Goal: Task Accomplishment & Management: Manage account settings

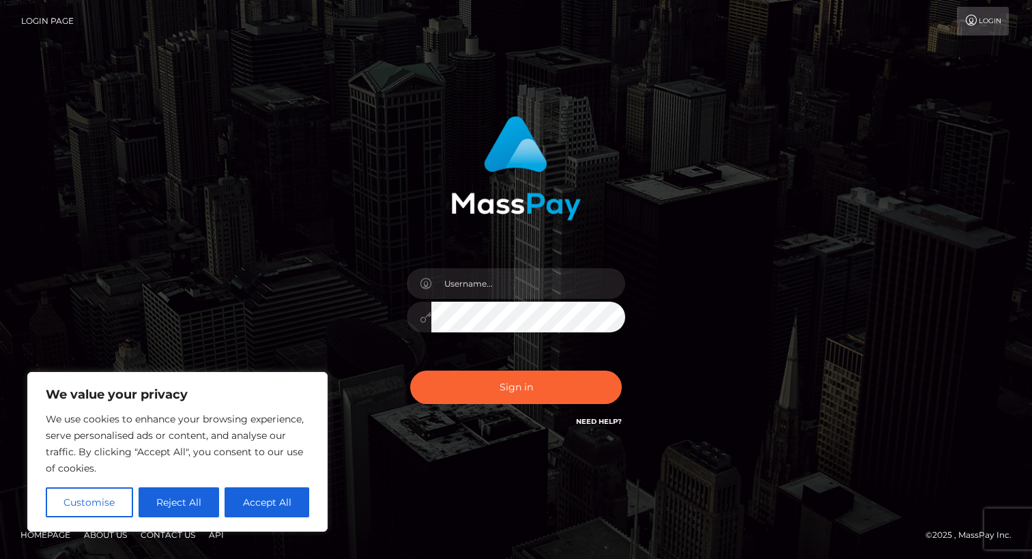
click at [323, 220] on div "Sign in" at bounding box center [516, 279] width 778 height 347
click at [470, 272] on input "text" at bounding box center [528, 283] width 194 height 31
paste input "Squarta"
type input "Squarta"
click at [438, 354] on div "Squarta" at bounding box center [516, 310] width 239 height 104
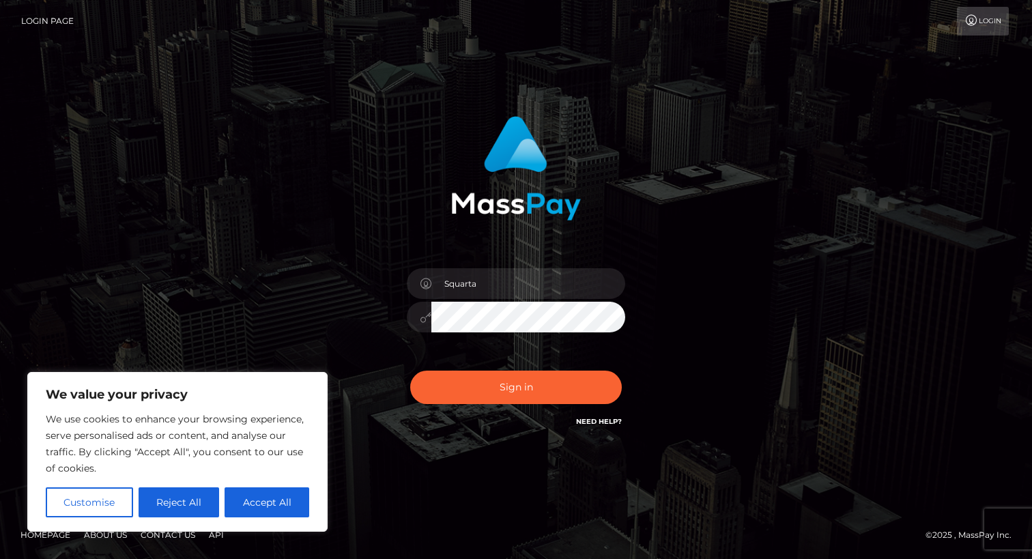
click at [382, 247] on div "Squarta Sign in" at bounding box center [516, 273] width 358 height 334
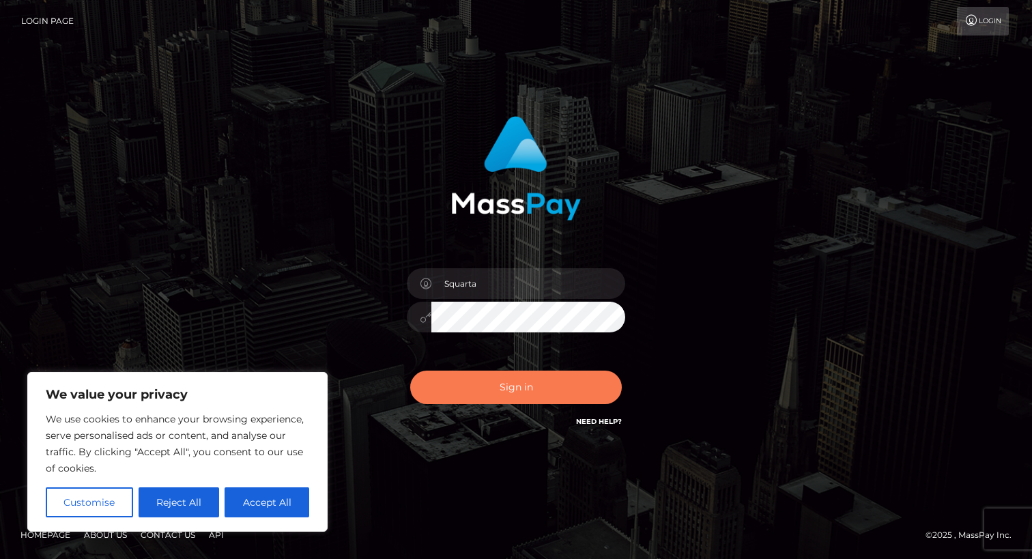
click at [491, 389] on button "Sign in" at bounding box center [516, 387] width 212 height 33
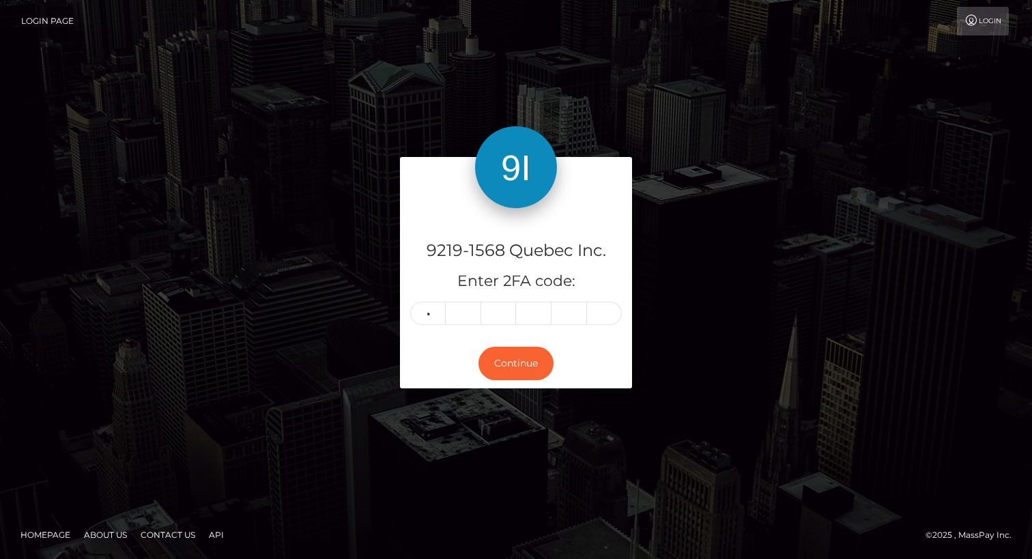
type input "7"
type input "4"
type input "6"
type input "1"
type input "4"
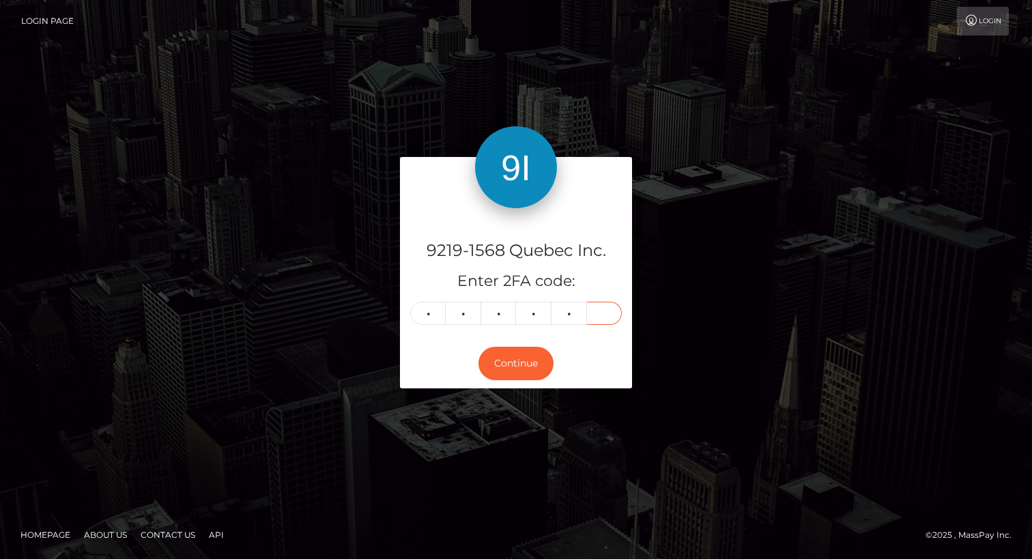
type input "0"
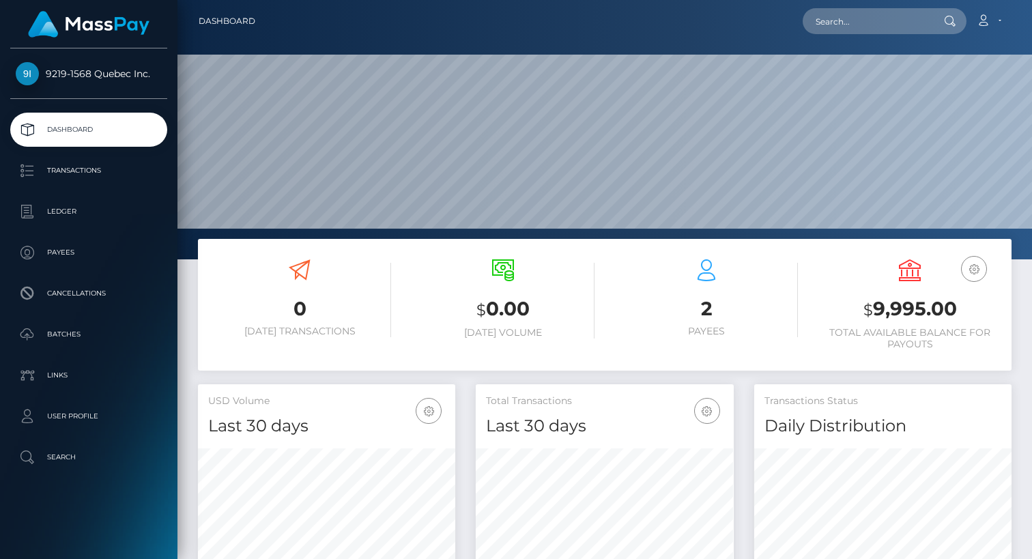
scroll to position [242, 257]
click at [72, 211] on p "Ledger" at bounding box center [89, 211] width 146 height 20
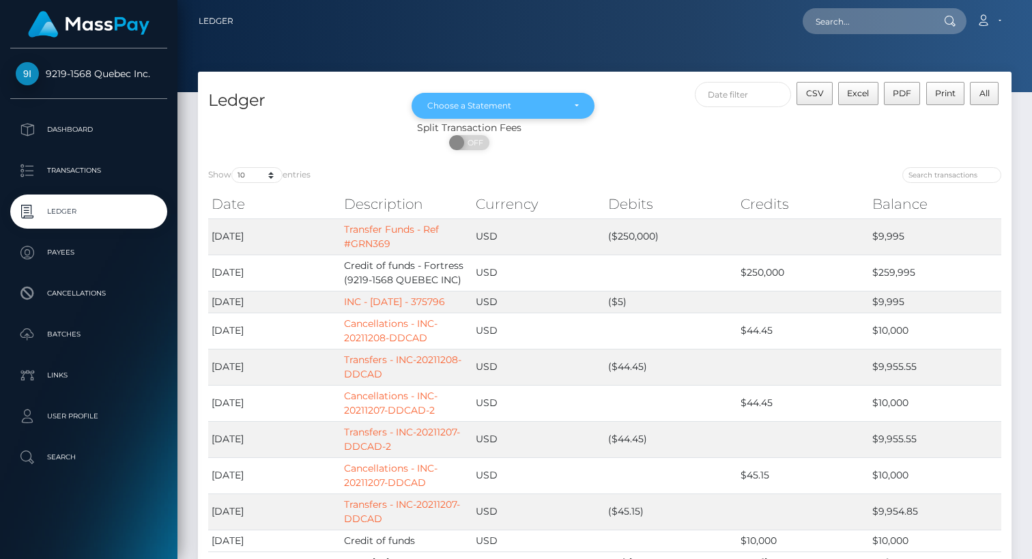
click at [575, 94] on div "Choose a Statement" at bounding box center [503, 106] width 183 height 26
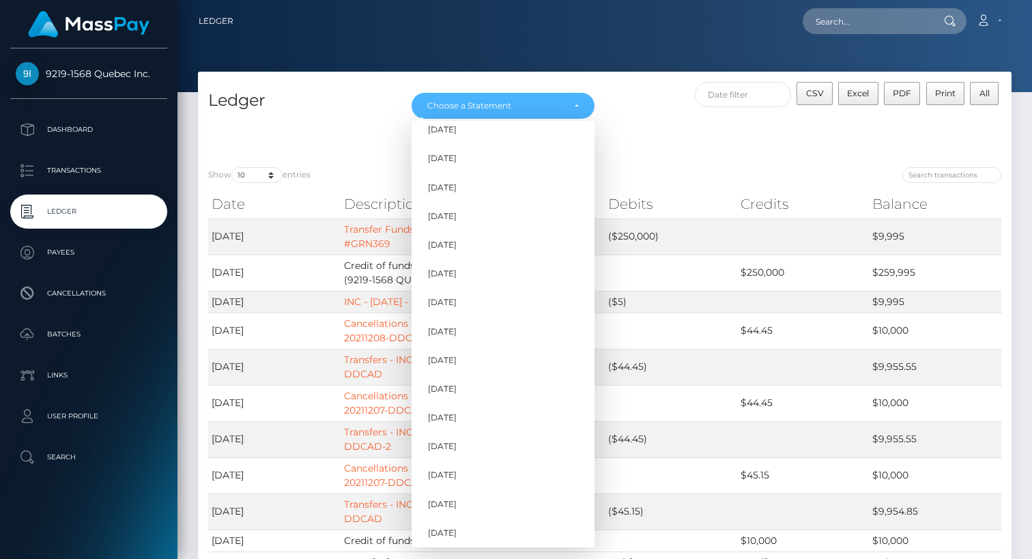
scroll to position [967, 0]
drag, startPoint x: 451, startPoint y: 530, endPoint x: 459, endPoint y: 499, distance: 32.4
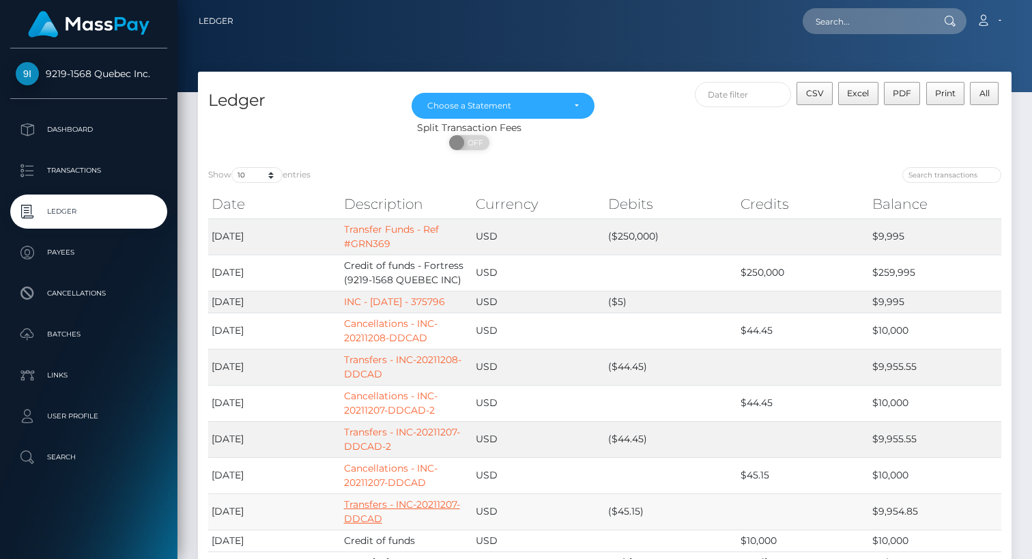
click at [459, 499] on link "Transfers - INC-20211207-DDCAD" at bounding box center [402, 511] width 116 height 27
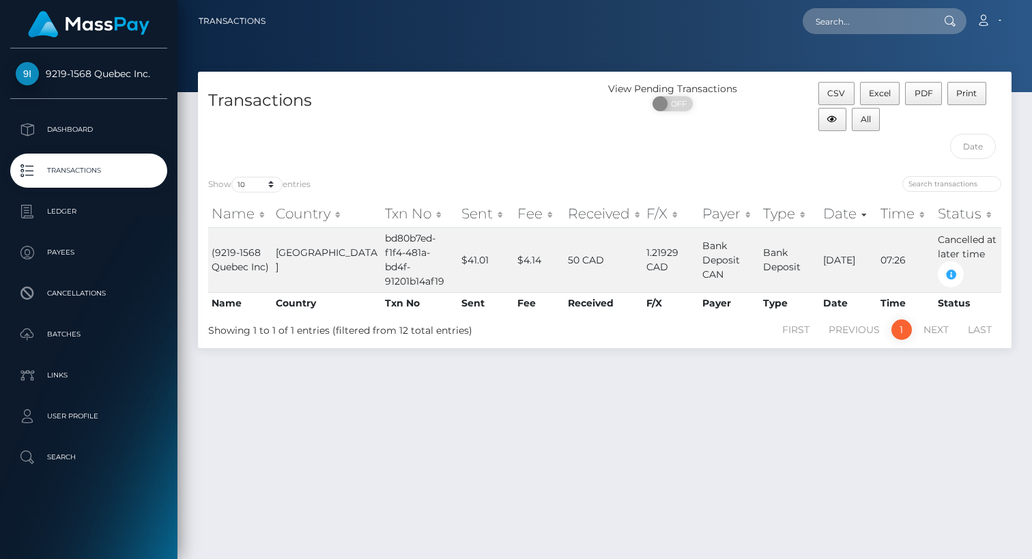
click at [114, 179] on p "Transactions" at bounding box center [89, 170] width 146 height 20
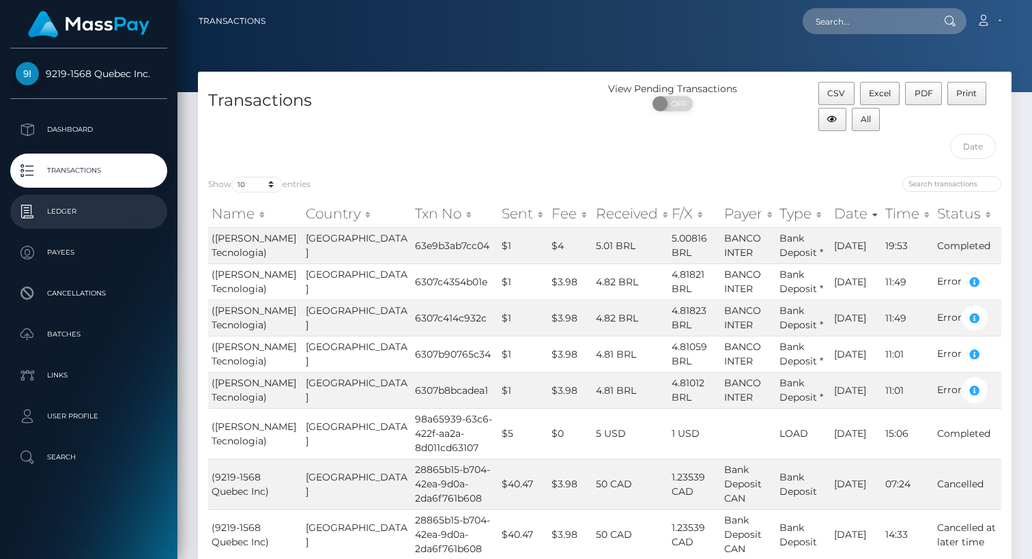
click at [68, 214] on p "Ledger" at bounding box center [89, 211] width 146 height 20
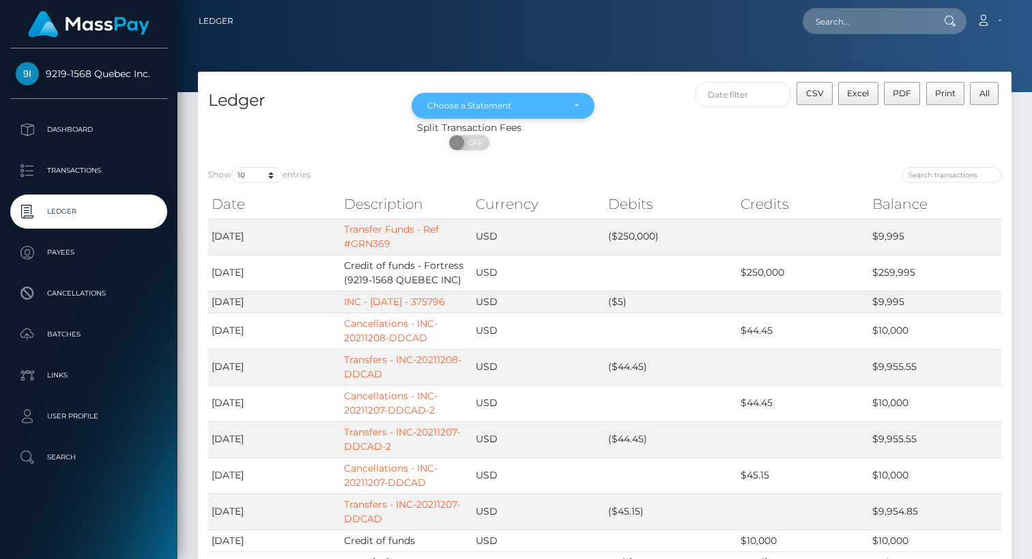
click at [582, 103] on div "Choose a Statement" at bounding box center [503, 106] width 183 height 26
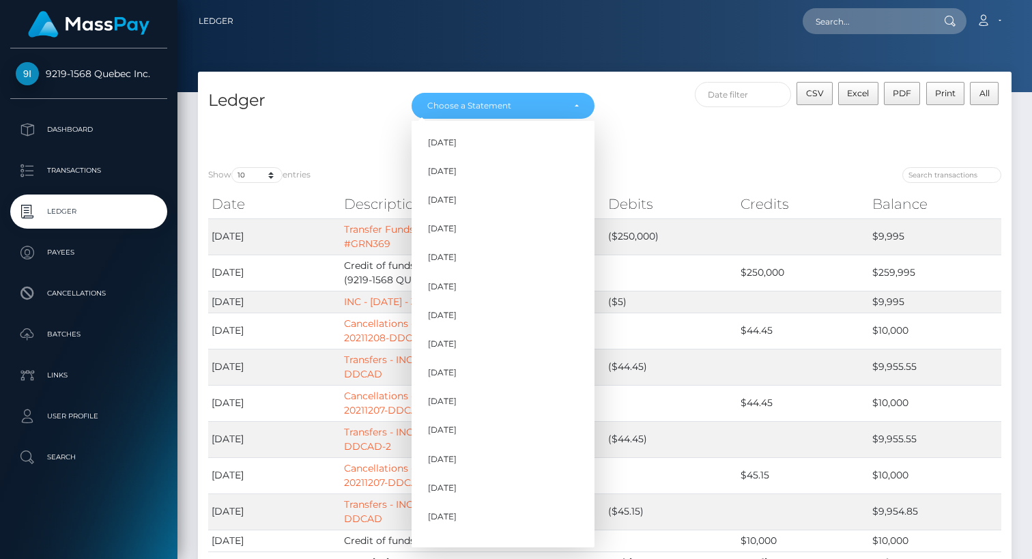
drag, startPoint x: 582, startPoint y: 103, endPoint x: 590, endPoint y: 216, distance: 112.9
click at [590, 119] on div "Nov 2021 Dec 2021 Jan 2022 Feb 2022 Mar 2022 Apr 2022 May 2022 Jun 2022 Jul 202…" at bounding box center [503, 106] width 183 height 26
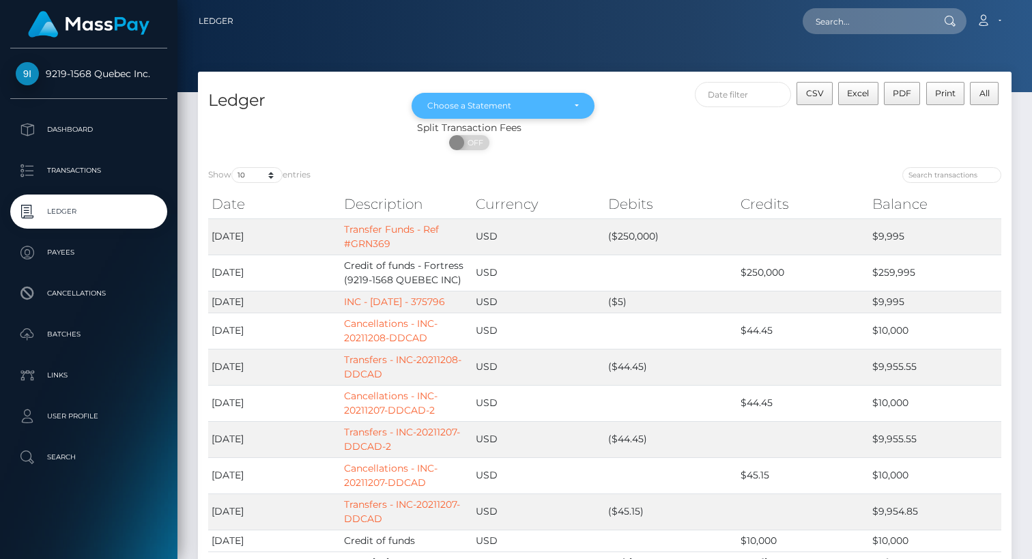
click at [578, 107] on div "Choose a Statement" at bounding box center [503, 105] width 152 height 11
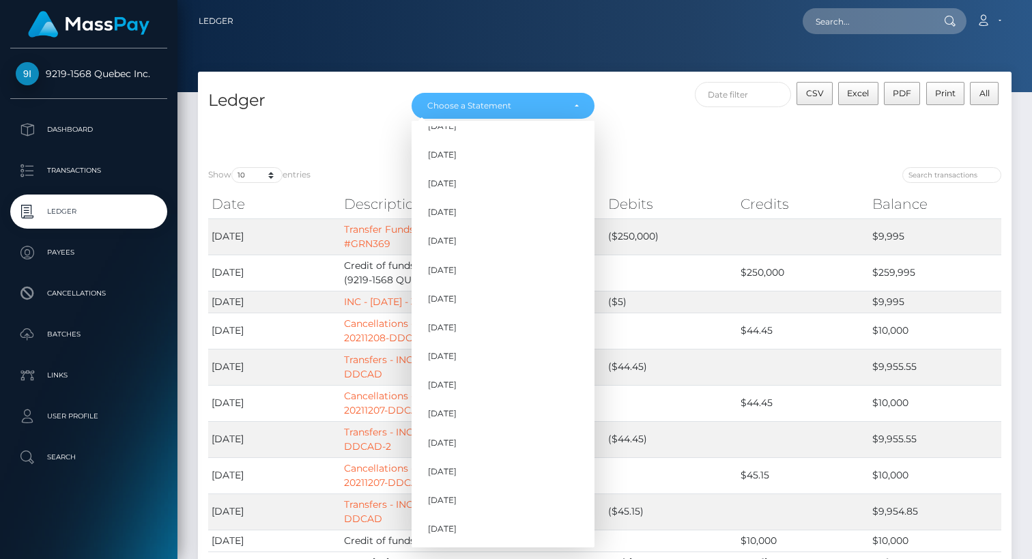
scroll to position [967, 0]
click at [444, 505] on span "Sep 2025" at bounding box center [442, 500] width 29 height 12
select select "Sep 2025"
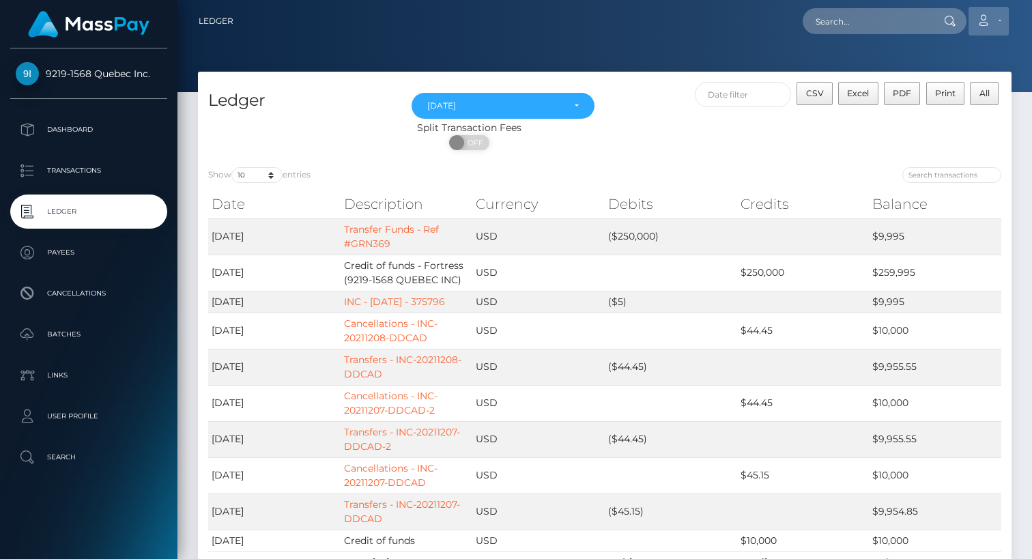
click at [991, 18] on link "Account" at bounding box center [989, 21] width 40 height 29
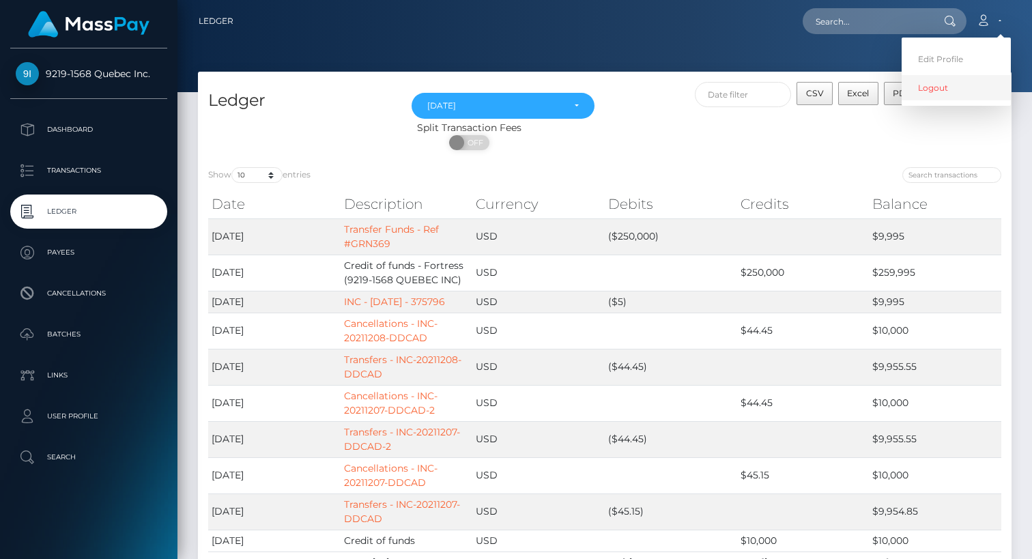
click at [931, 87] on link "Logout" at bounding box center [956, 87] width 109 height 25
